Goal: Task Accomplishment & Management: Use online tool/utility

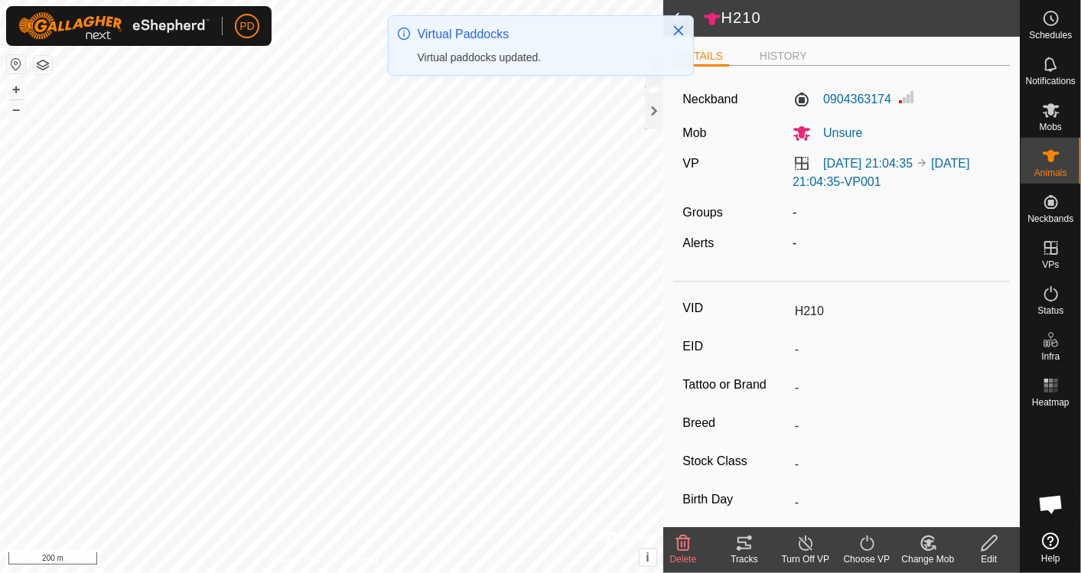
scroll to position [823, 0]
click at [680, 27] on icon "Close" at bounding box center [679, 30] width 12 height 12
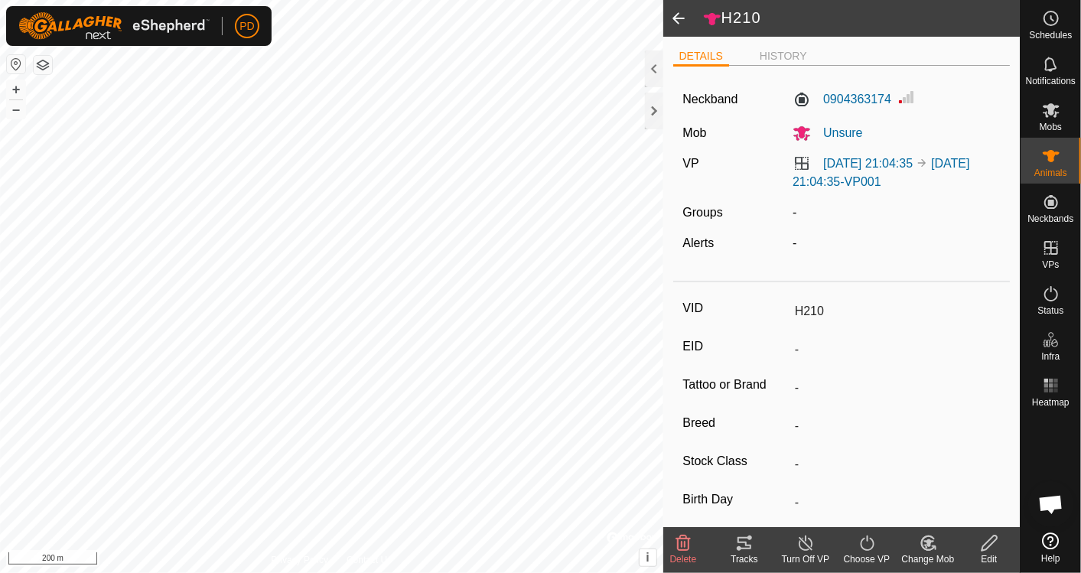
click at [682, 17] on span at bounding box center [678, 18] width 31 height 37
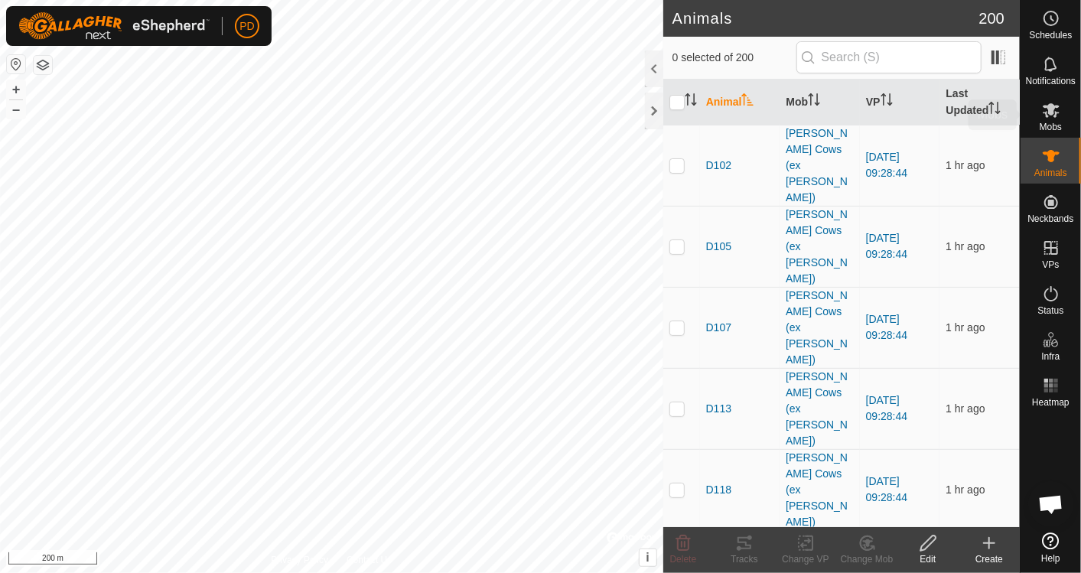
click at [1052, 122] on span "Mobs" at bounding box center [1051, 126] width 22 height 9
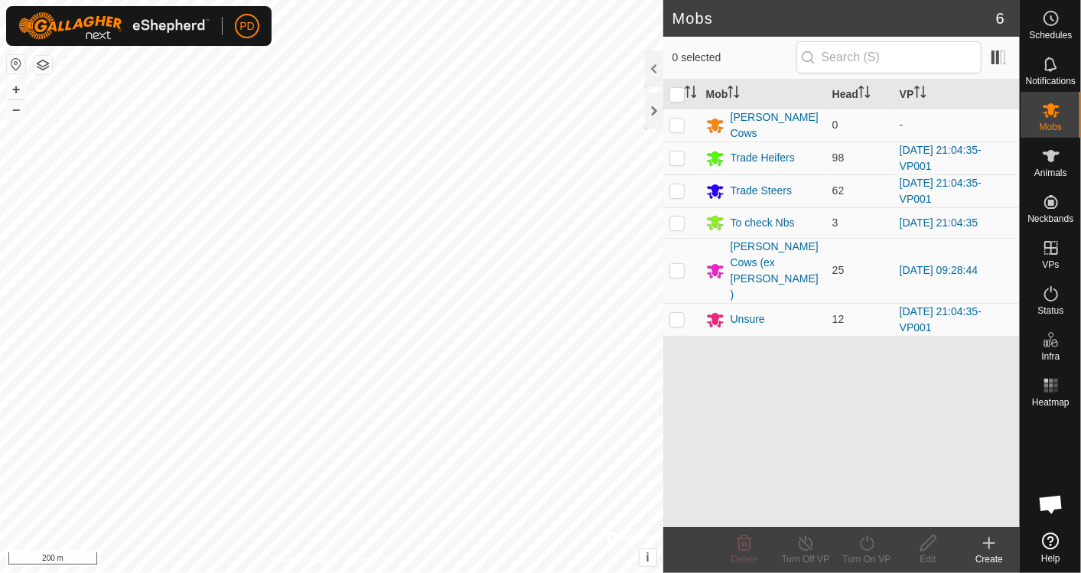
click at [680, 157] on p-checkbox at bounding box center [677, 158] width 15 height 12
checkbox input "true"
click at [677, 181] on td at bounding box center [681, 190] width 37 height 33
checkbox input "true"
click at [680, 313] on p-checkbox at bounding box center [677, 319] width 15 height 12
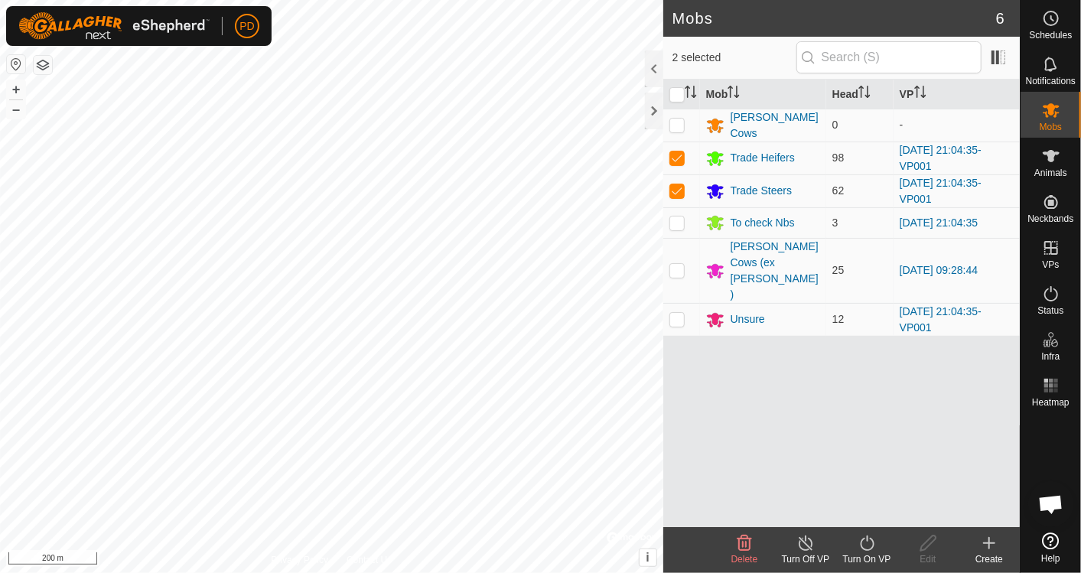
checkbox input "true"
click at [861, 546] on icon at bounding box center [867, 543] width 14 height 15
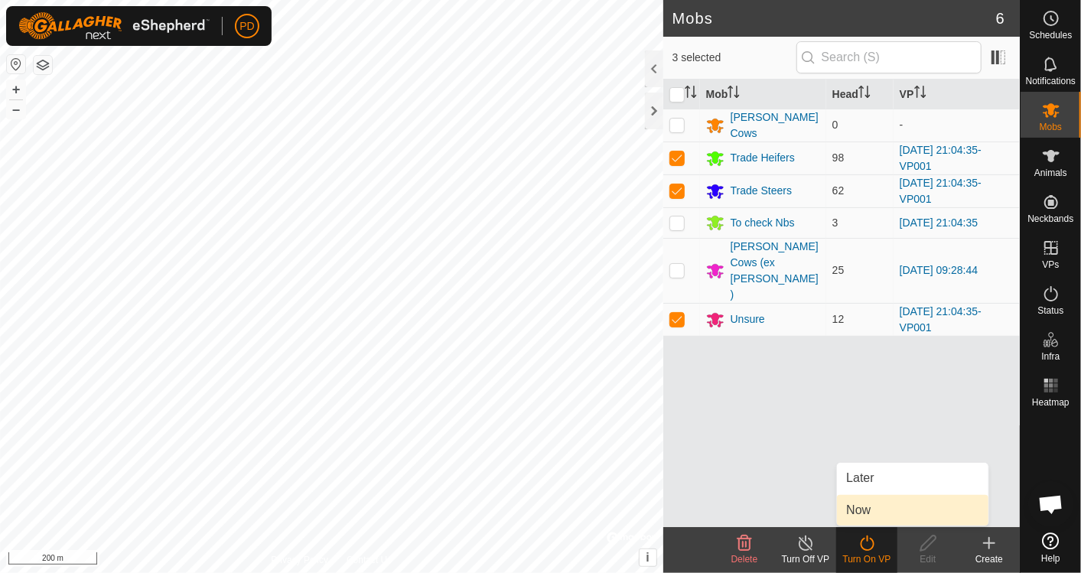
click at [866, 508] on link "Now" at bounding box center [913, 510] width 152 height 31
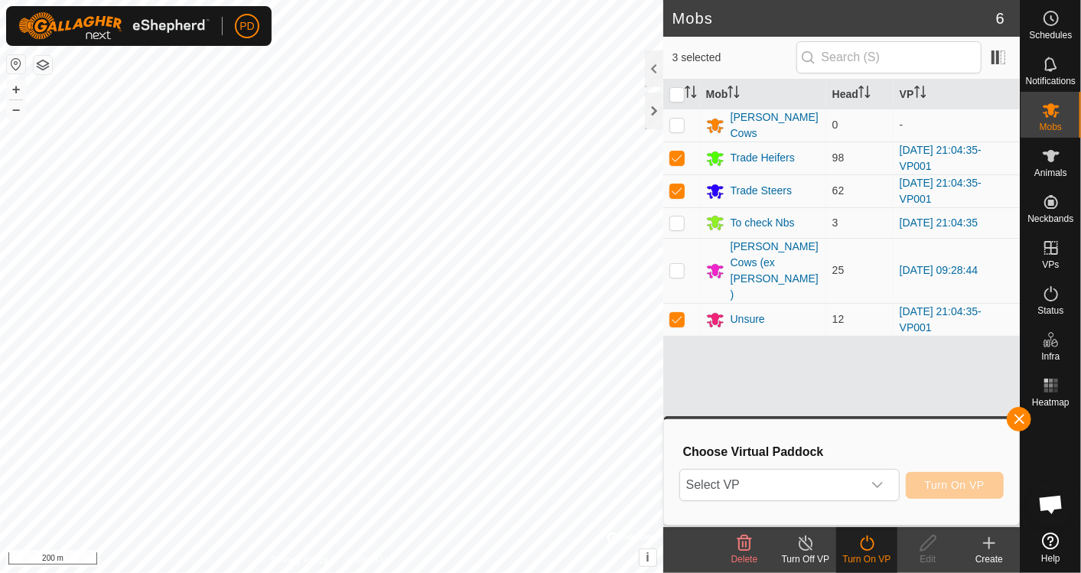
click at [877, 481] on icon "dropdown trigger" at bounding box center [878, 485] width 12 height 12
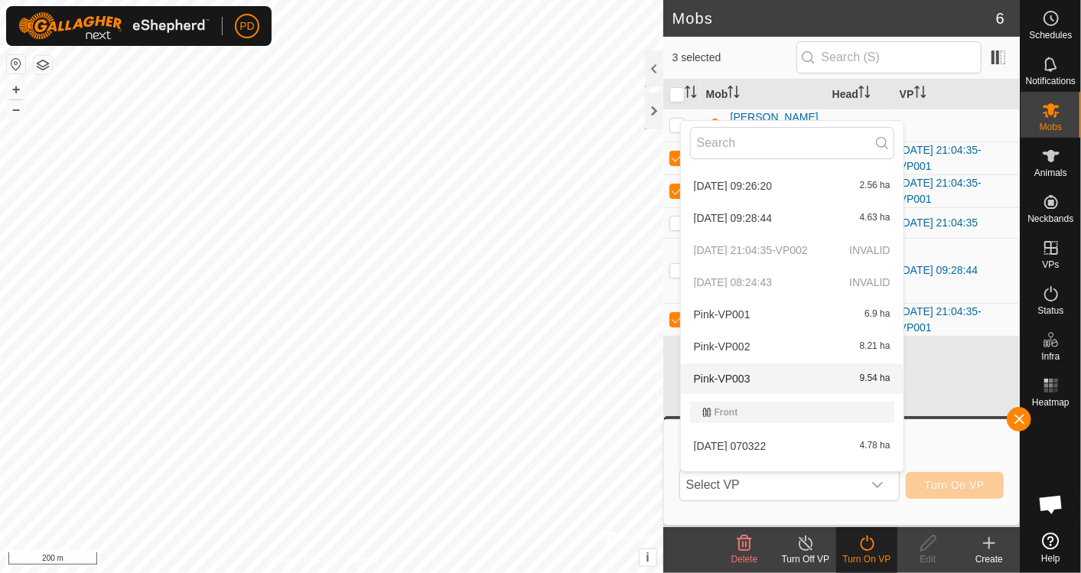
scroll to position [118, 0]
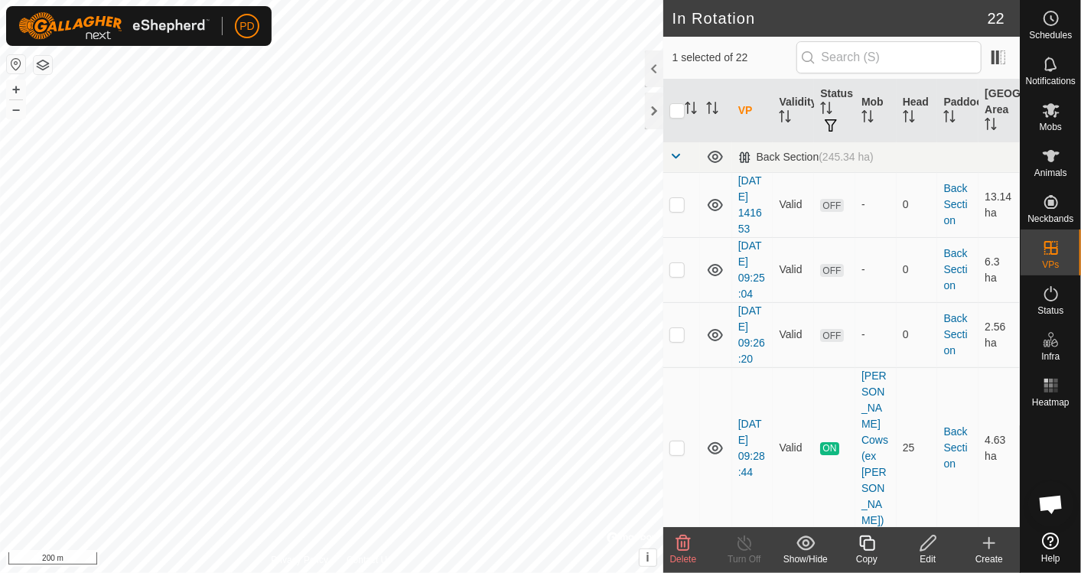
checkbox input "true"
checkbox input "false"
click at [1049, 114] on icon at bounding box center [1051, 110] width 18 height 18
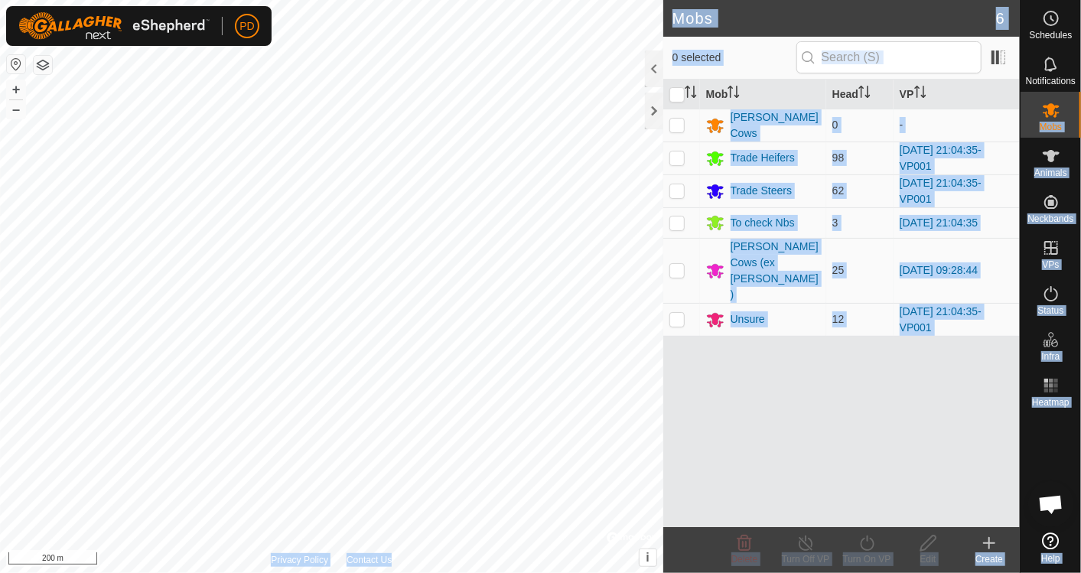
click at [350, 60] on div "Schedules Notifications Mobs Animals Neckbands VPs Status Infra Heatmap Help Mo…" at bounding box center [540, 286] width 1081 height 573
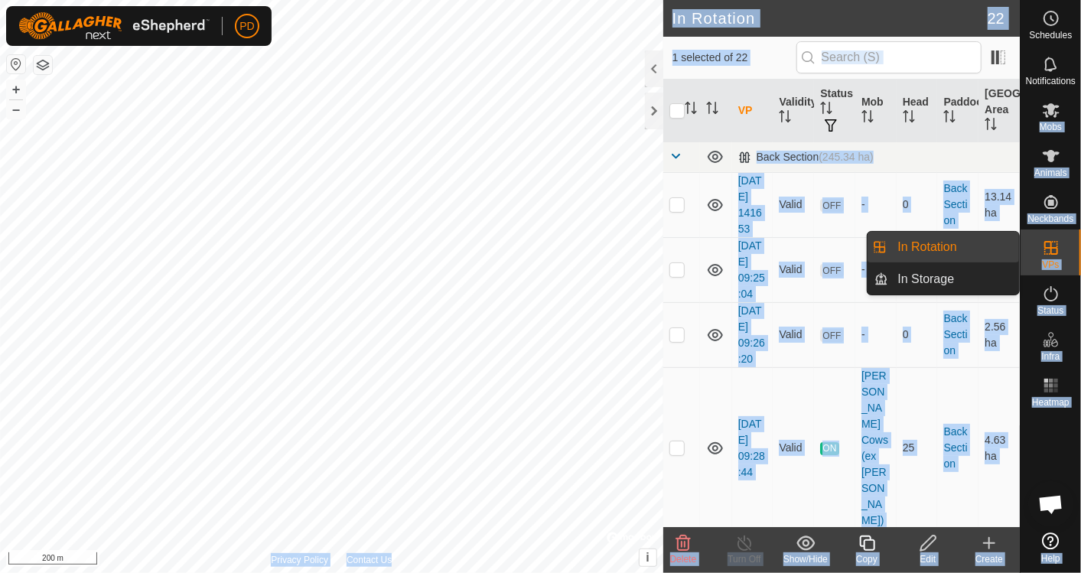
click at [1051, 249] on icon at bounding box center [1052, 248] width 14 height 14
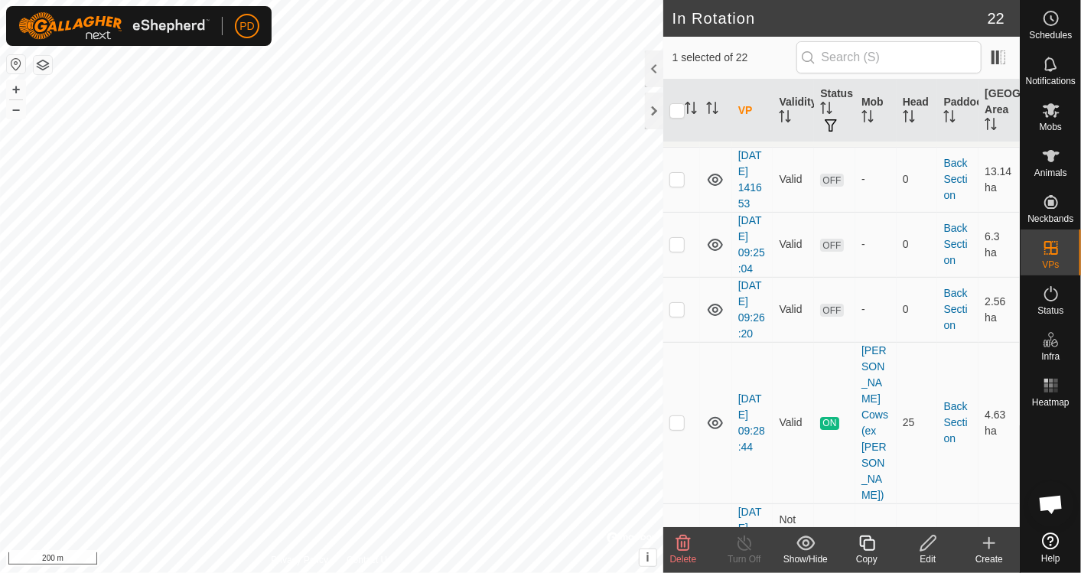
scroll to position [34, 0]
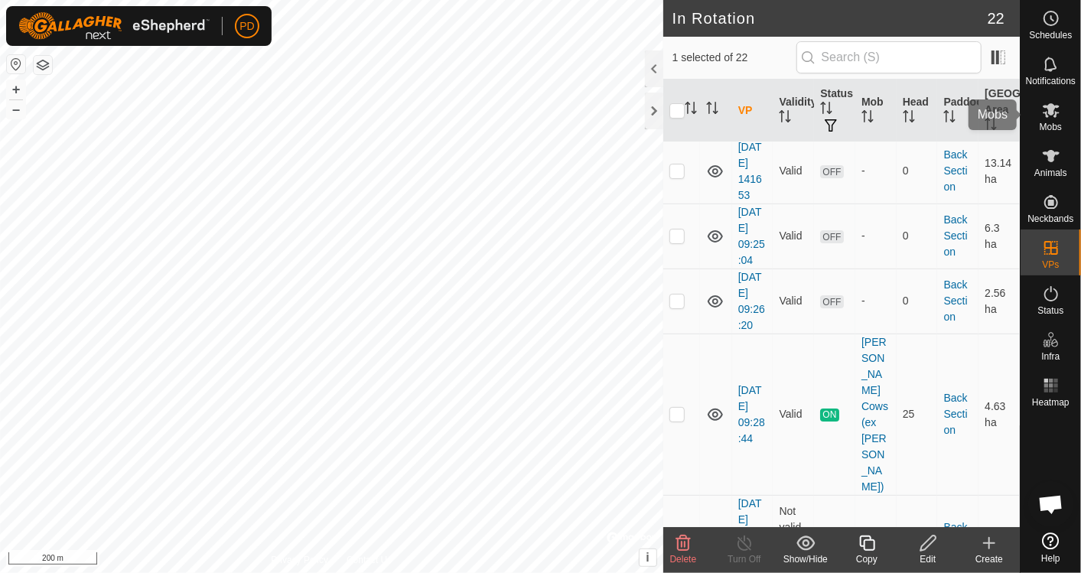
click at [1057, 116] on icon at bounding box center [1051, 110] width 18 height 18
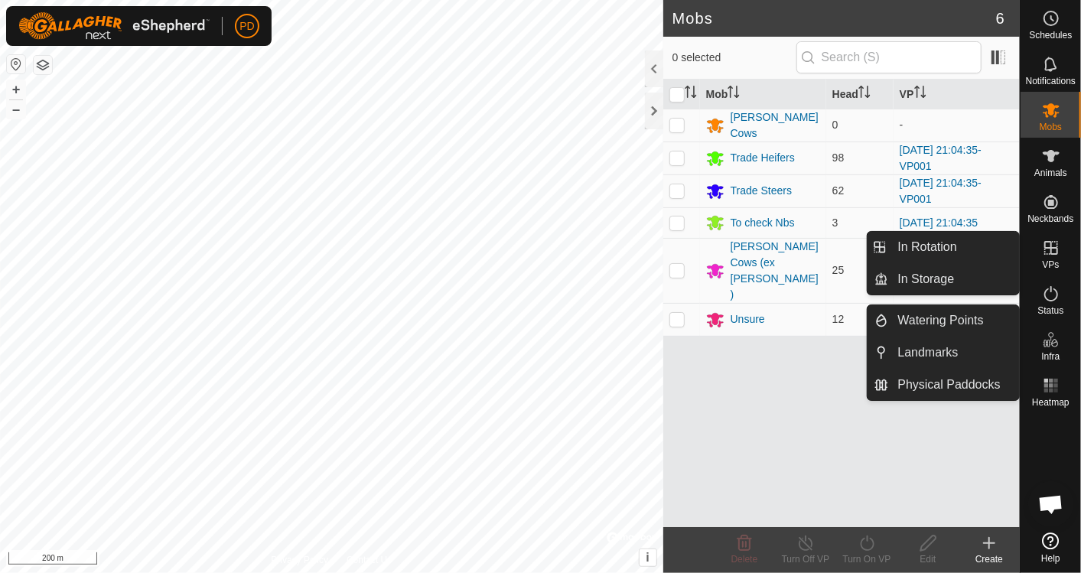
click at [1045, 256] on icon at bounding box center [1051, 248] width 18 height 18
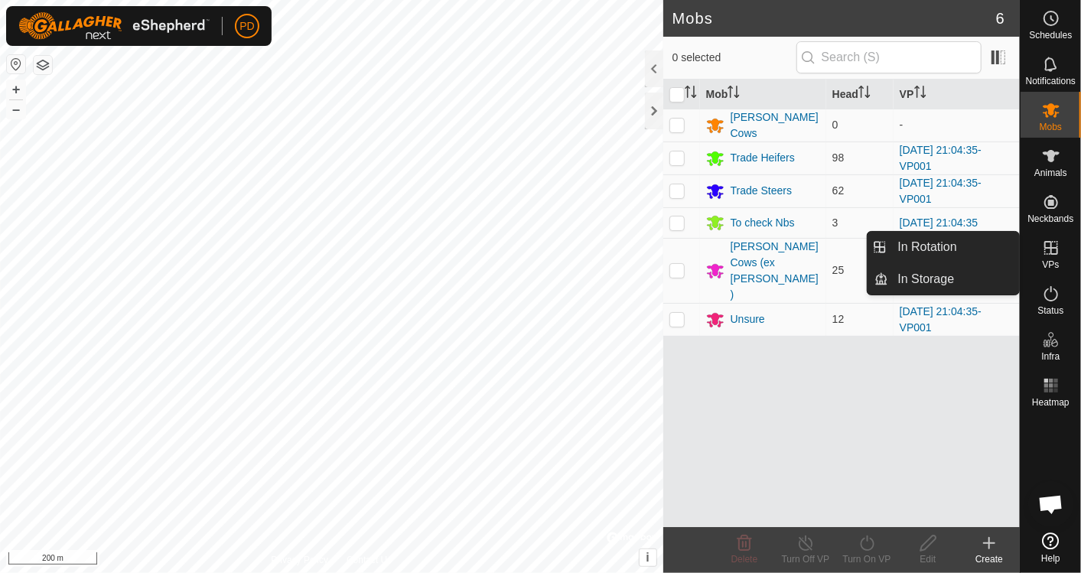
click at [967, 247] on link "In Rotation" at bounding box center [954, 247] width 131 height 31
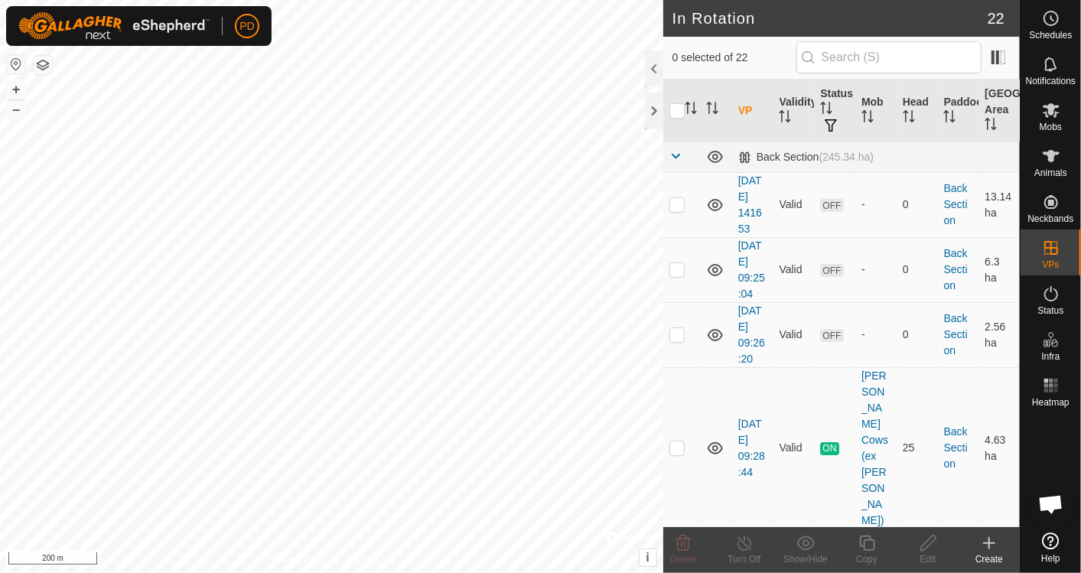
checkbox input "true"
checkbox input "false"
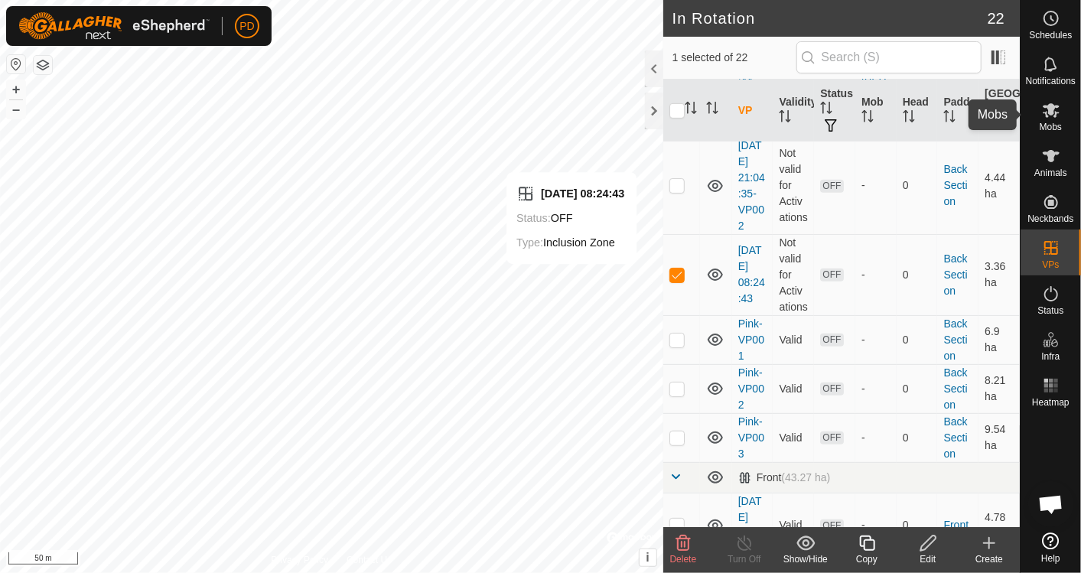
click at [1055, 116] on icon at bounding box center [1051, 110] width 17 height 15
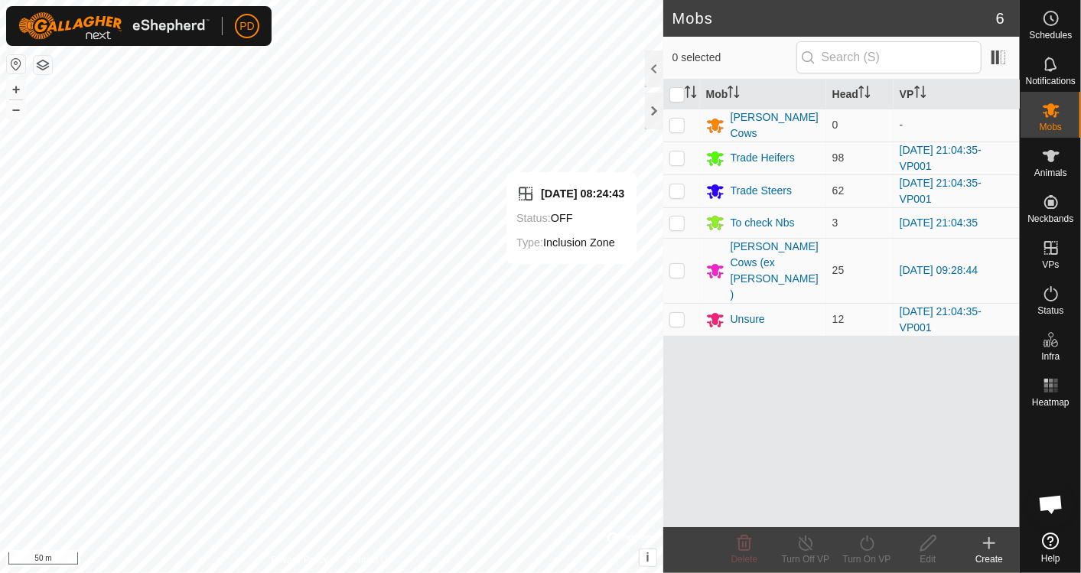
click at [678, 158] on p-checkbox at bounding box center [677, 158] width 15 height 12
checkbox input "true"
click at [680, 191] on p-checkbox at bounding box center [677, 190] width 15 height 12
checkbox input "true"
click at [683, 313] on p-checkbox at bounding box center [677, 319] width 15 height 12
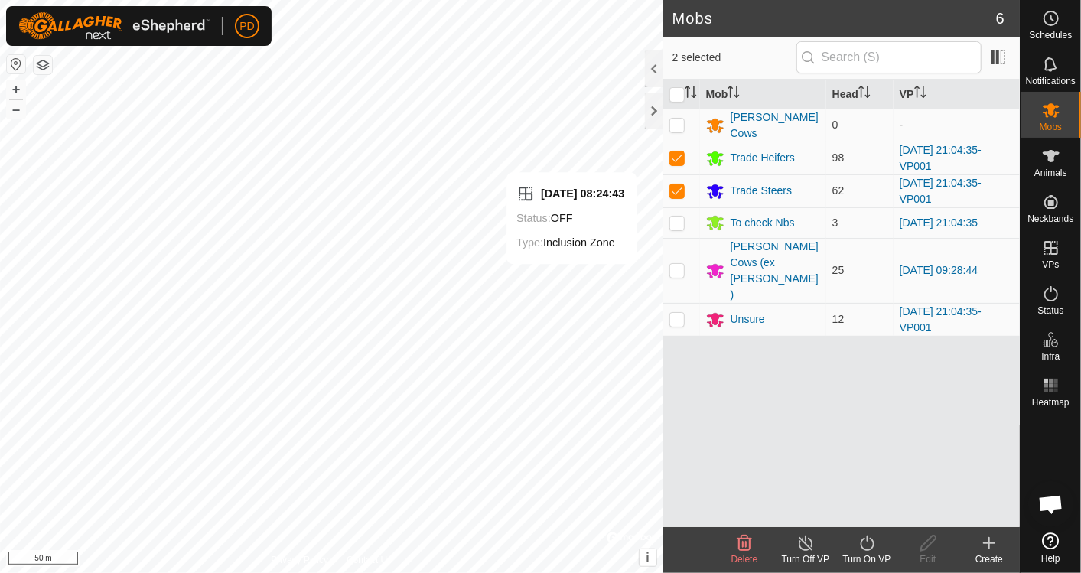
checkbox input "true"
click at [866, 551] on icon at bounding box center [867, 543] width 19 height 18
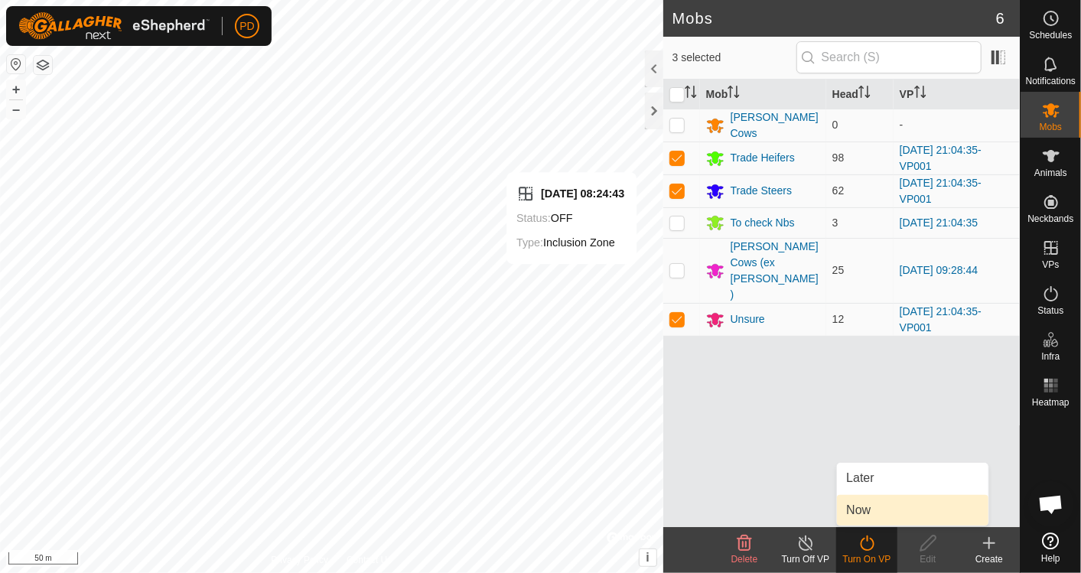
click at [859, 515] on link "Now" at bounding box center [913, 510] width 152 height 31
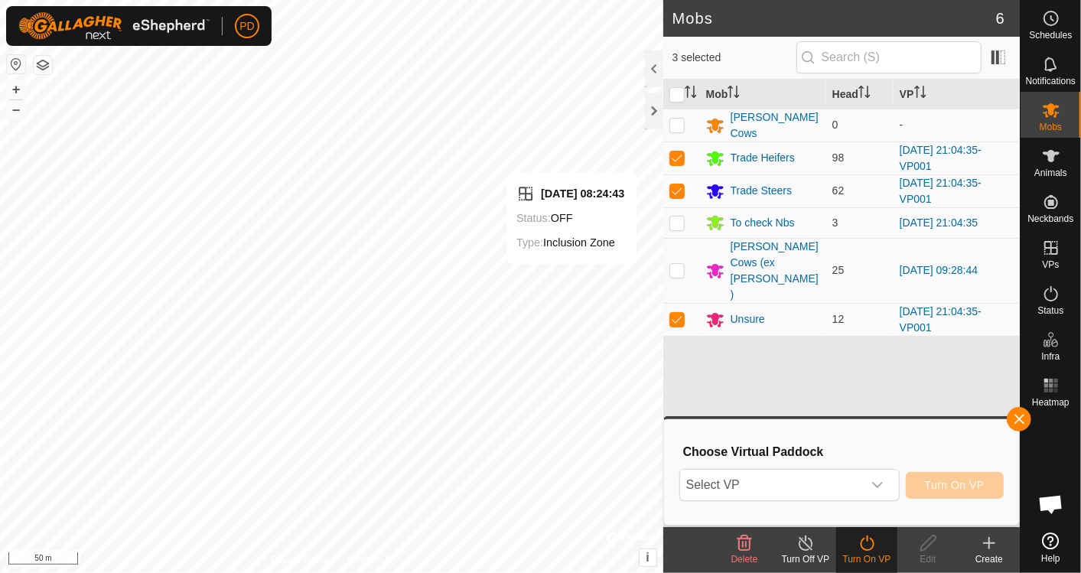
click at [876, 485] on icon "dropdown trigger" at bounding box center [878, 485] width 12 height 12
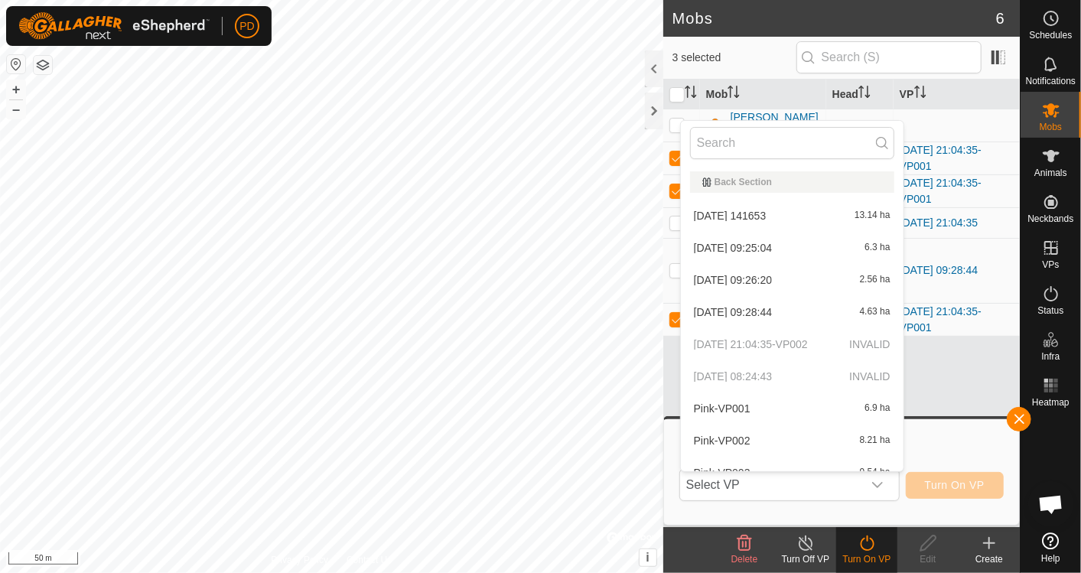
click at [956, 442] on div "Choose Virtual Paddock Select VP Back Section [DATE] 141653 13.14 ha [DATE] 09:…" at bounding box center [841, 472] width 337 height 87
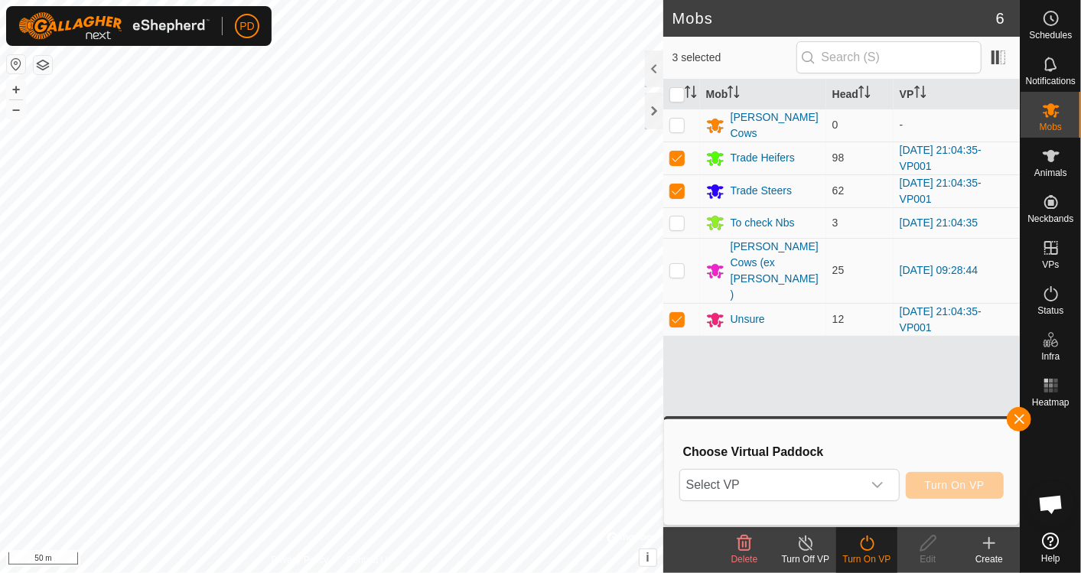
click at [1016, 413] on button "button" at bounding box center [1019, 419] width 24 height 24
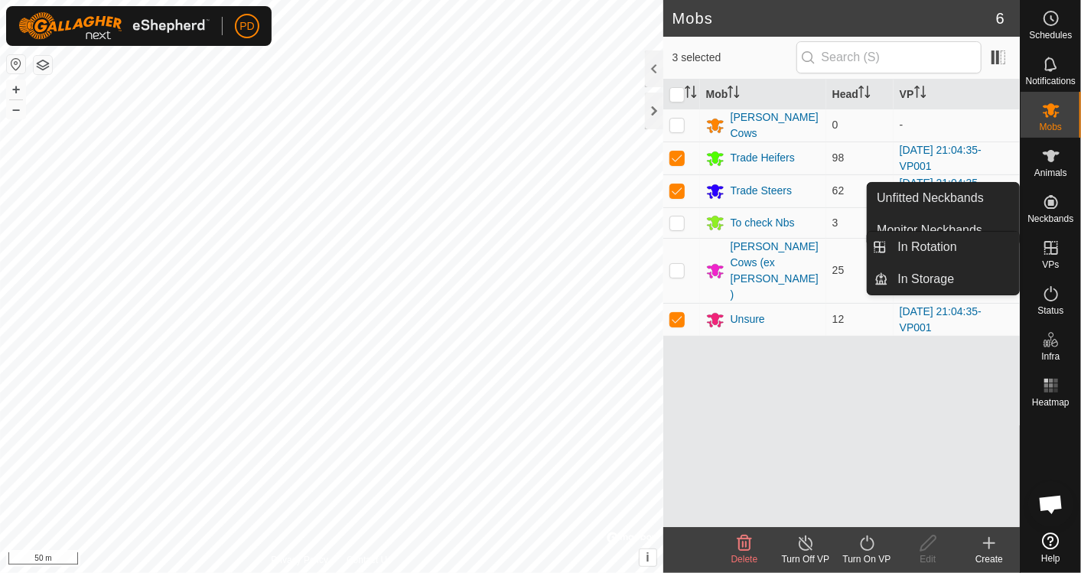
click at [1055, 264] on span "VPs" at bounding box center [1050, 264] width 17 height 9
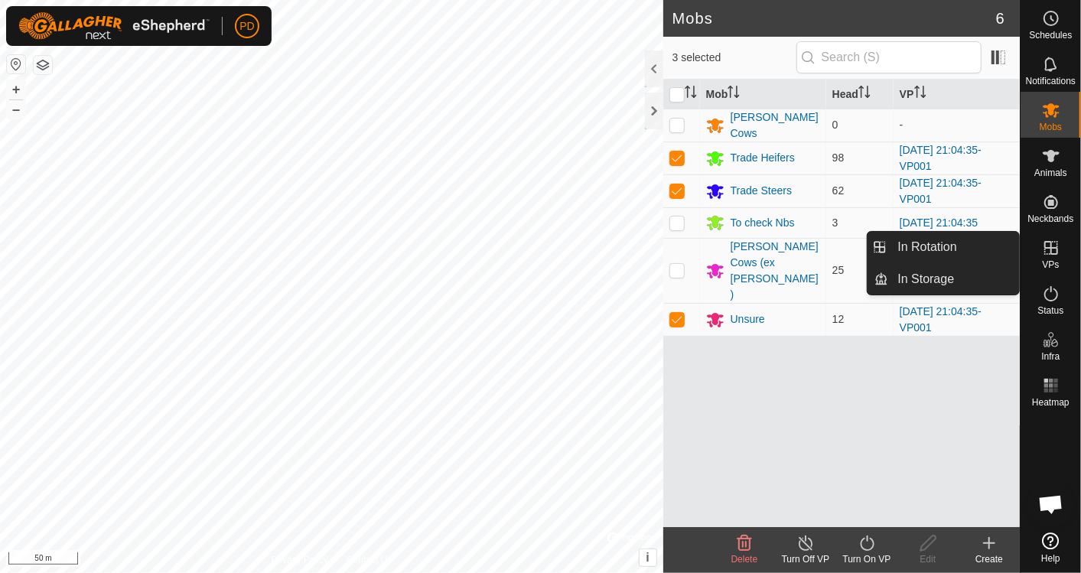
click at [964, 251] on link "In Rotation" at bounding box center [954, 247] width 131 height 31
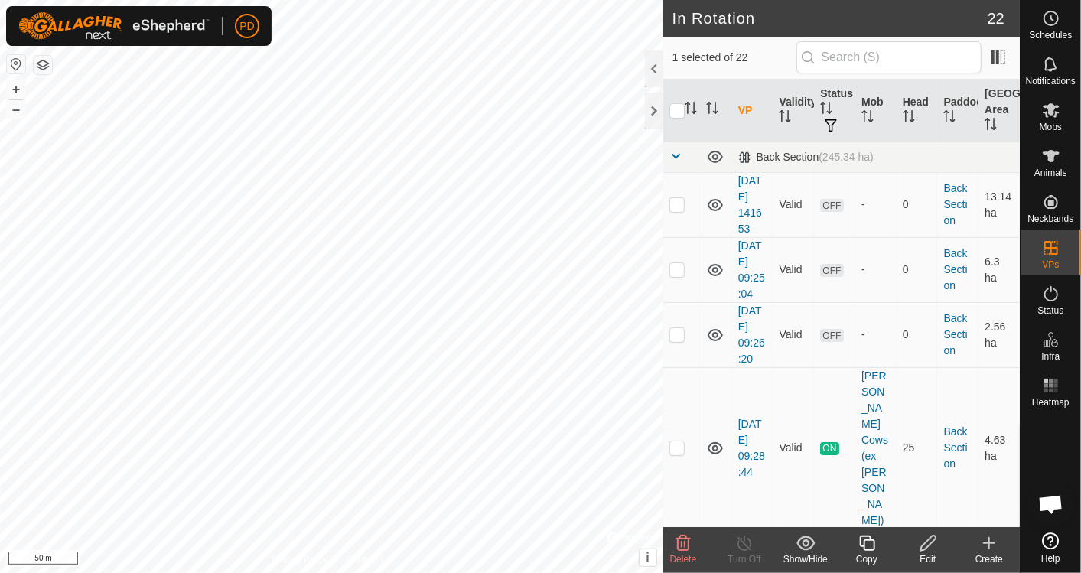
checkbox input "false"
checkbox input "true"
checkbox input "false"
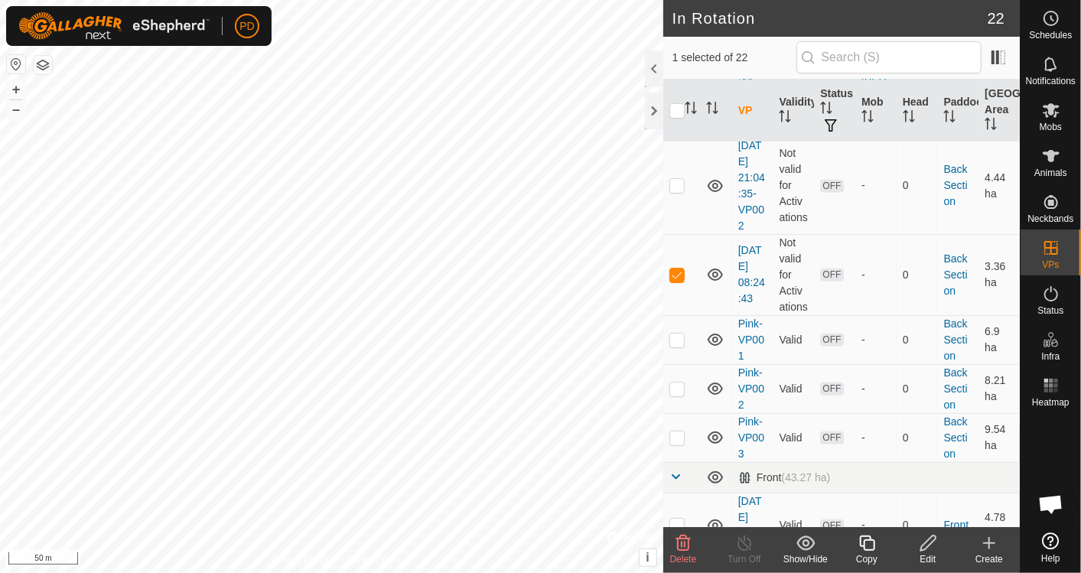
click at [750, 244] on link "[DATE] 08:24:43" at bounding box center [751, 274] width 27 height 60
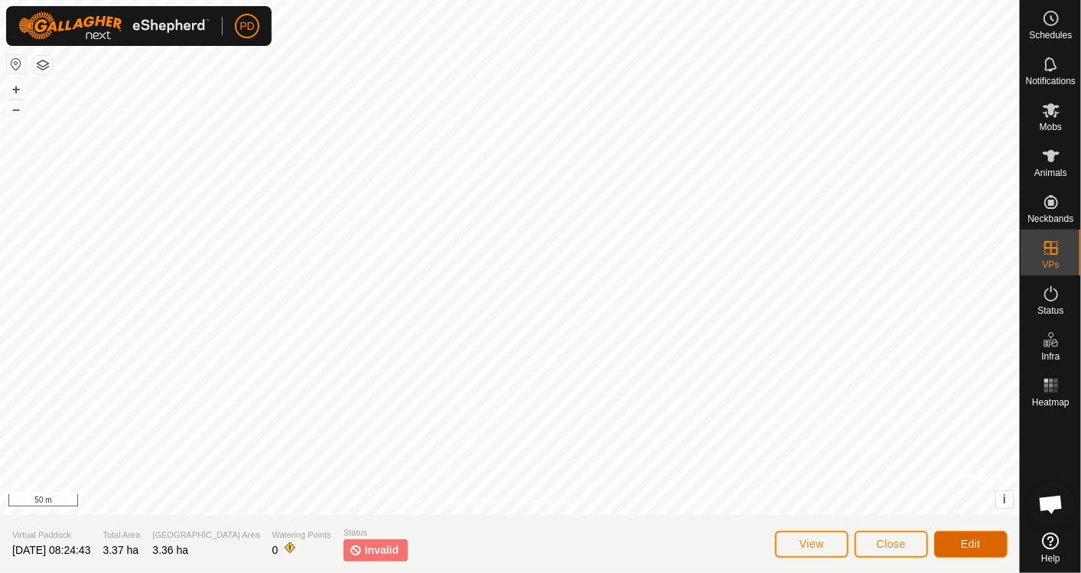
click at [963, 543] on span "Edit" at bounding box center [971, 544] width 20 height 12
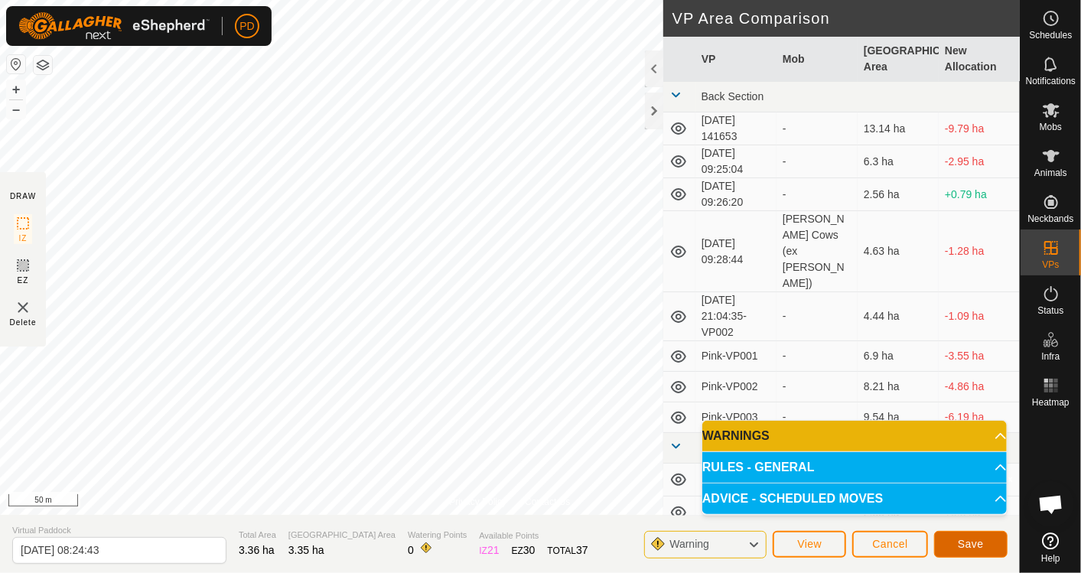
click at [960, 544] on span "Save" at bounding box center [971, 544] width 26 height 12
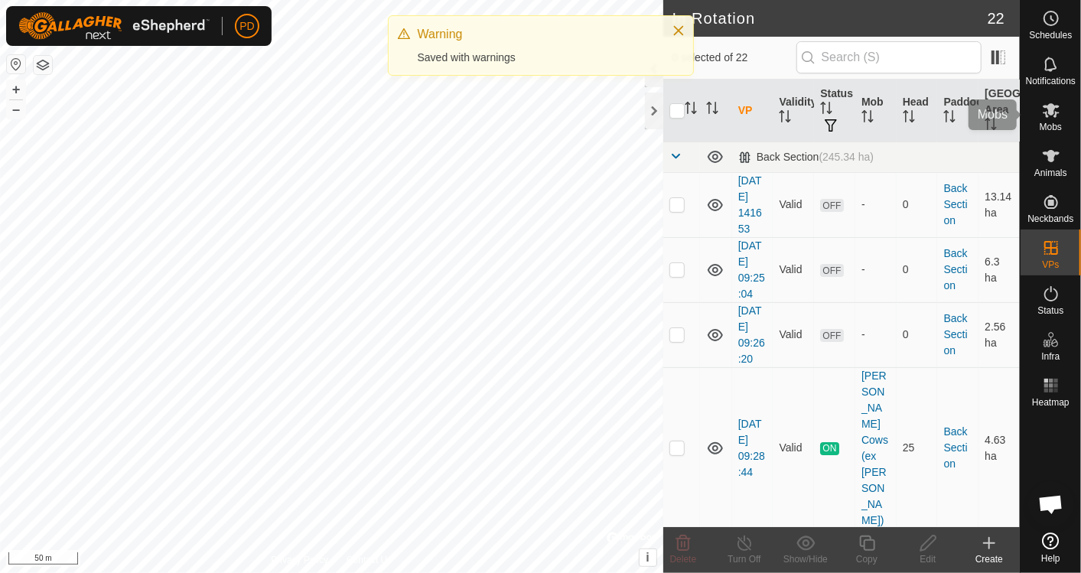
click at [1050, 109] on icon at bounding box center [1051, 110] width 17 height 15
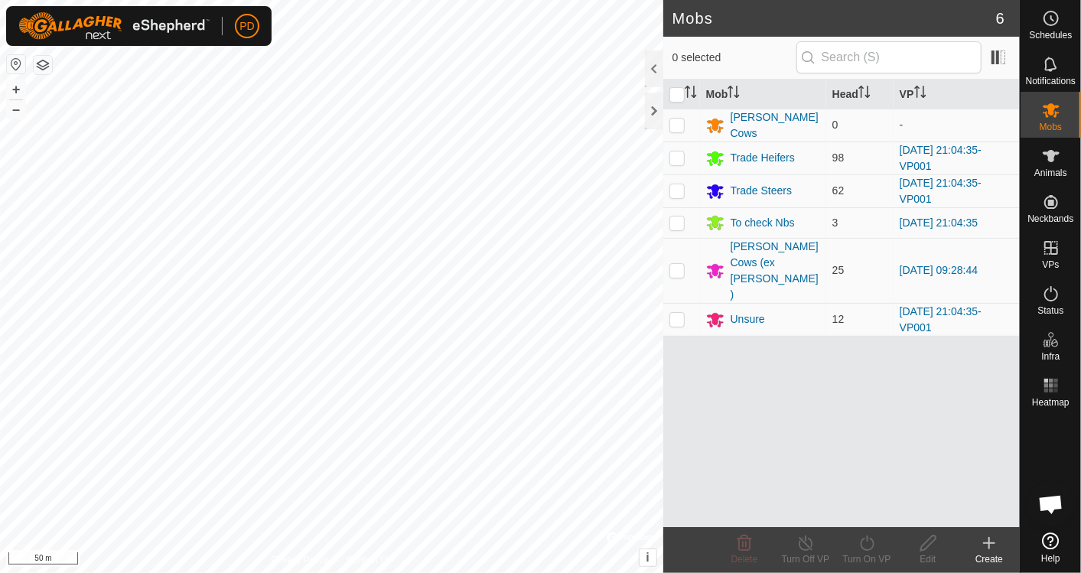
click at [676, 155] on p-checkbox at bounding box center [677, 158] width 15 height 12
checkbox input "true"
click at [679, 187] on p-checkbox at bounding box center [677, 190] width 15 height 12
checkbox input "true"
click at [679, 313] on p-checkbox at bounding box center [677, 319] width 15 height 12
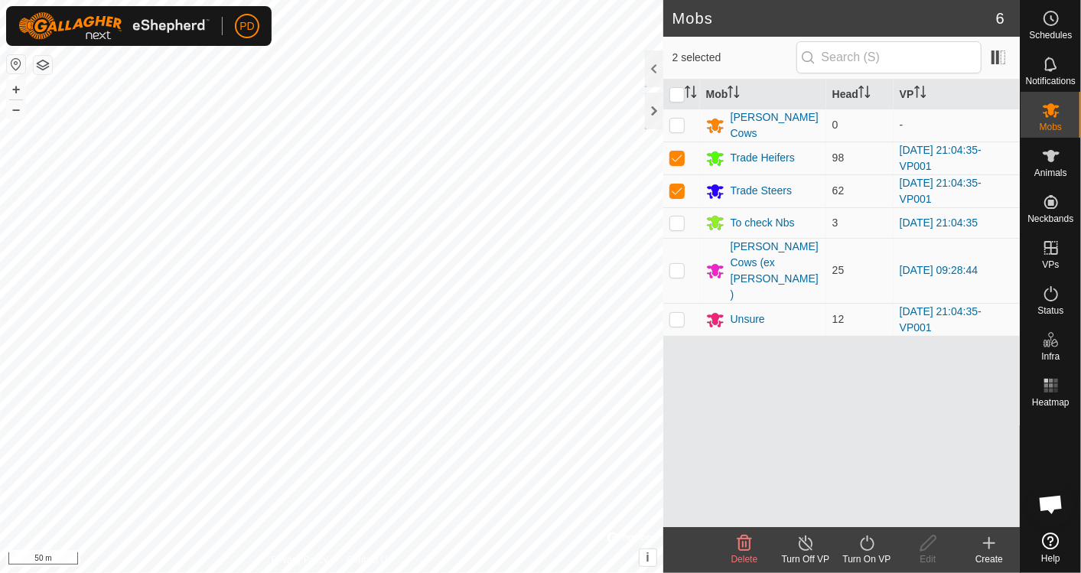
checkbox input "true"
click at [869, 548] on icon at bounding box center [867, 543] width 19 height 18
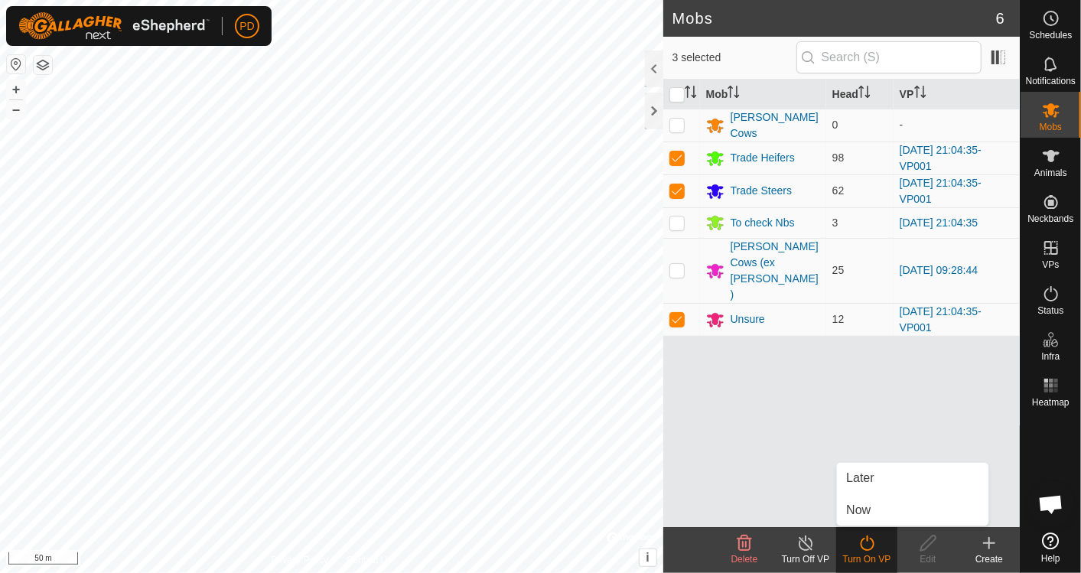
click at [874, 520] on link "Now" at bounding box center [913, 510] width 152 height 31
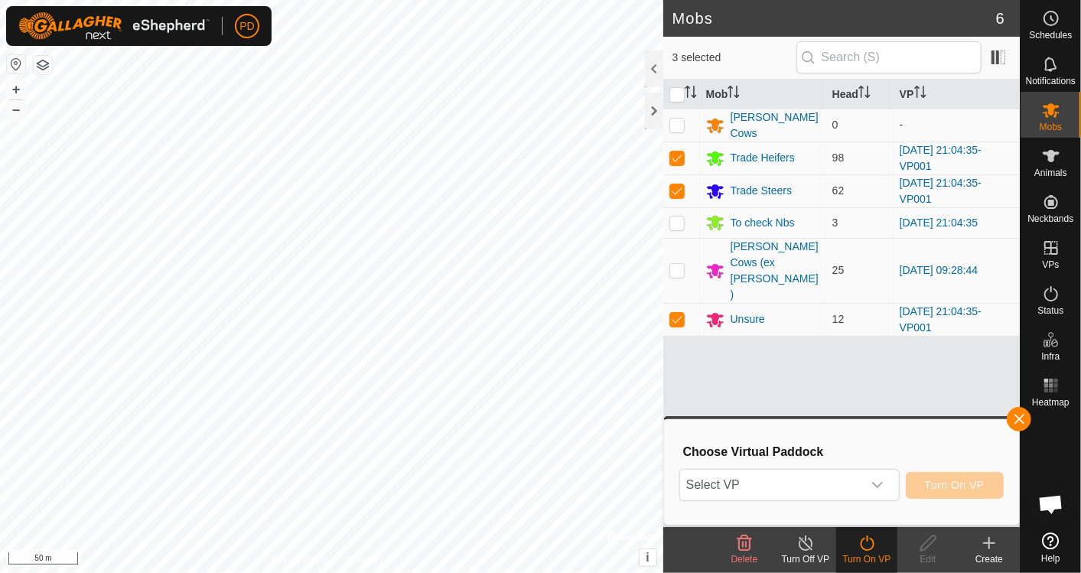
click at [874, 488] on div "dropdown trigger" at bounding box center [877, 485] width 31 height 31
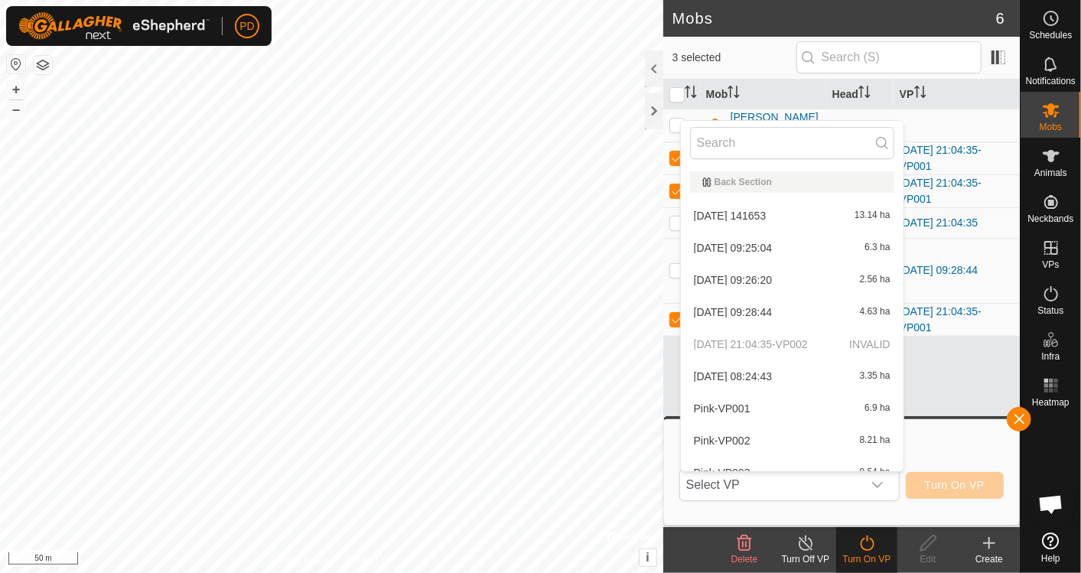
scroll to position [16, 0]
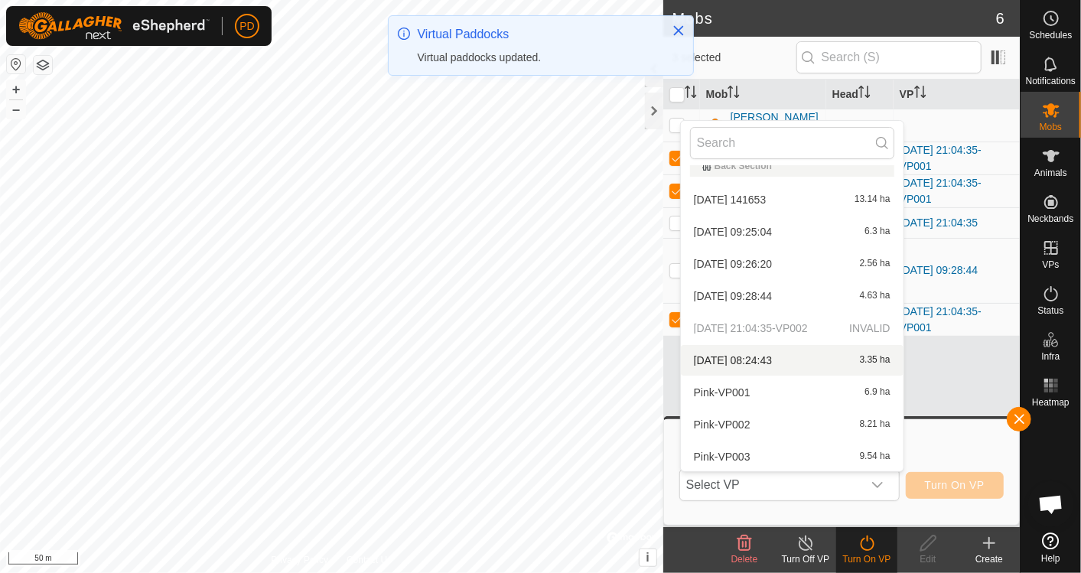
click at [761, 355] on li "[DATE] 08:24:43 3.35 ha" at bounding box center [792, 360] width 223 height 31
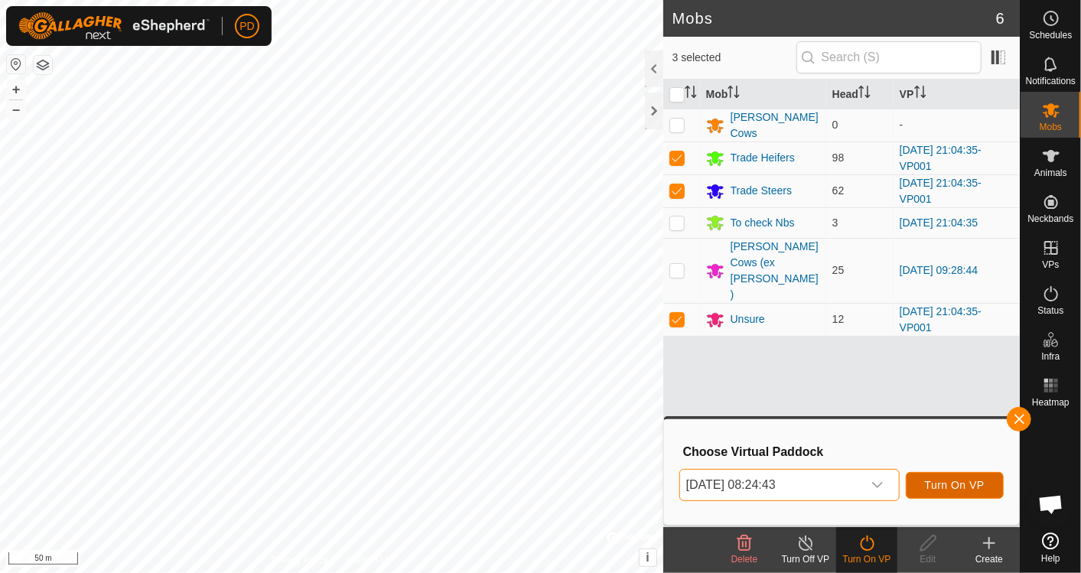
click at [968, 483] on span "Turn On VP" at bounding box center [955, 485] width 60 height 12
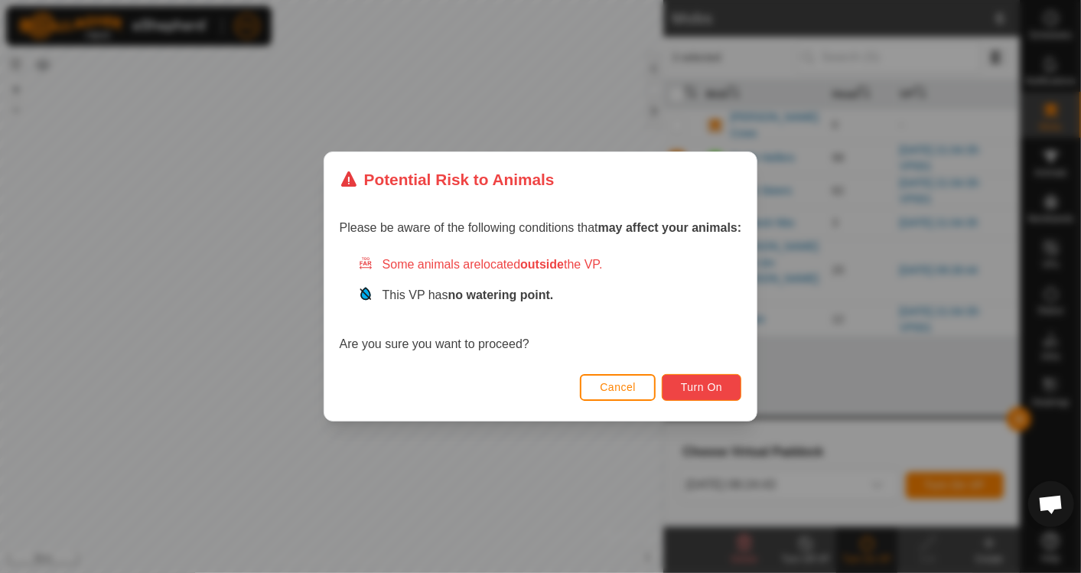
click at [727, 380] on button "Turn On" at bounding box center [702, 387] width 80 height 27
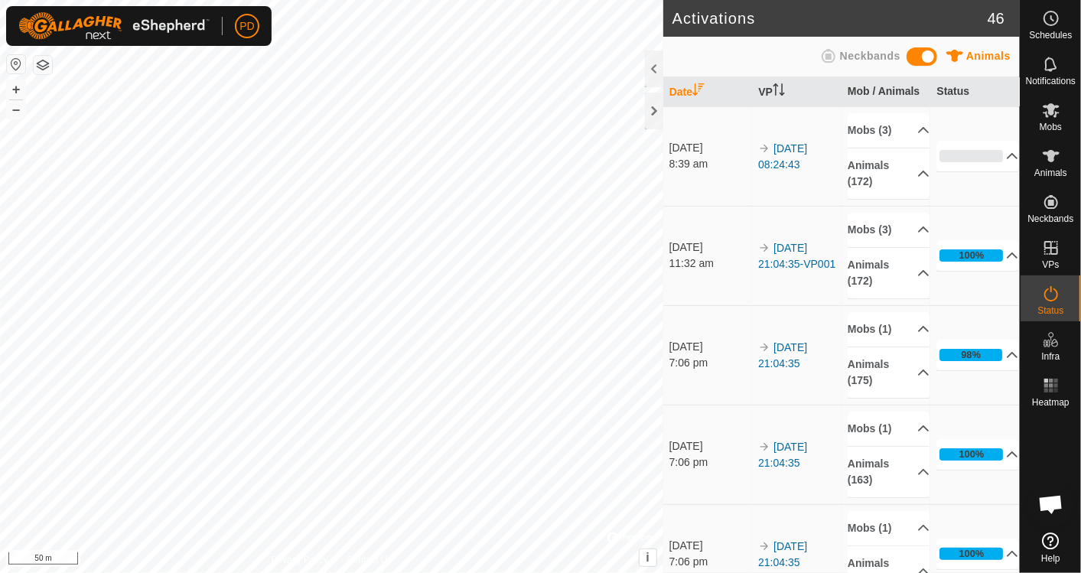
scroll to position [858, 0]
